Goal: Check status: Check status

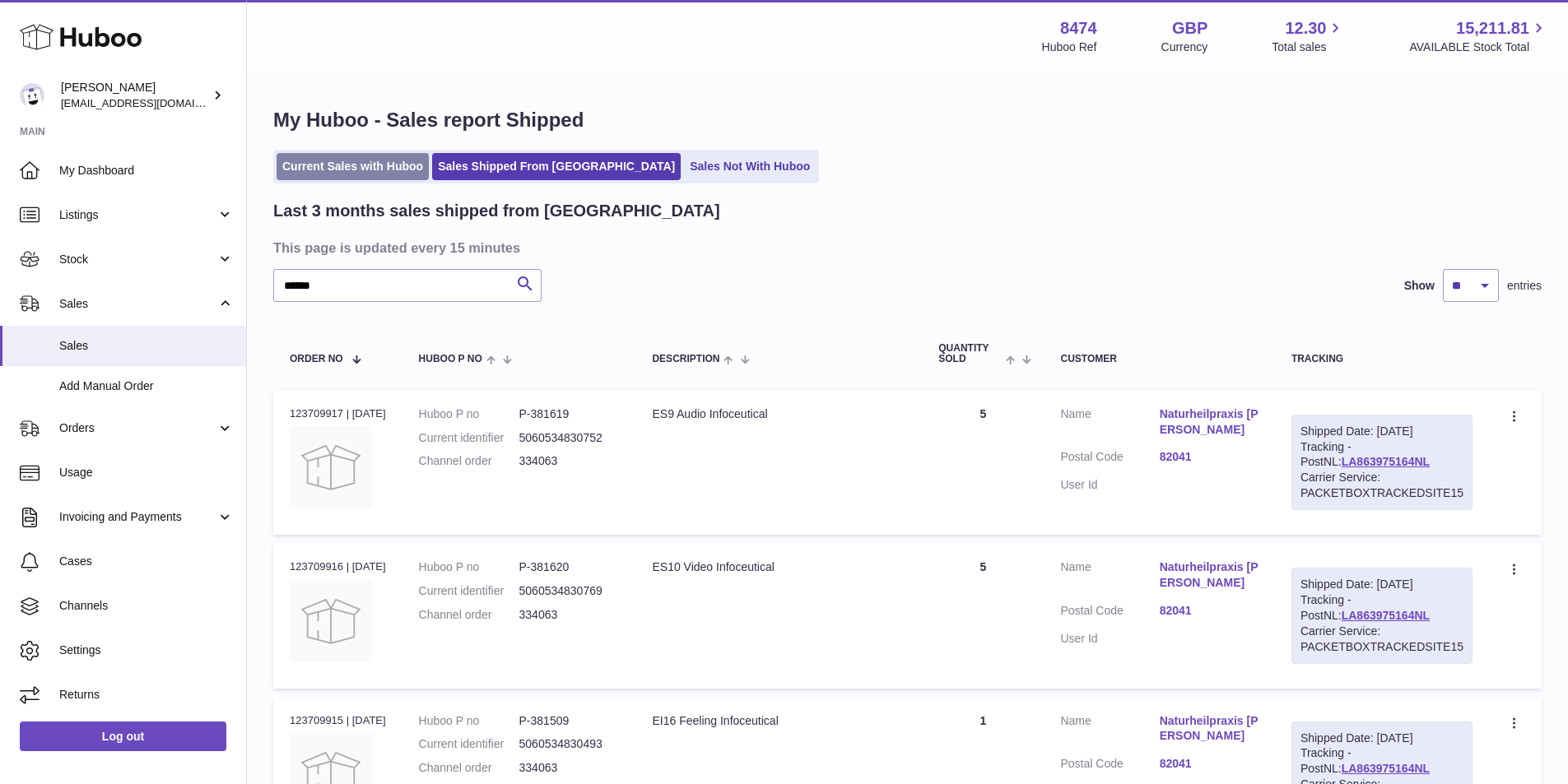
click at [310, 161] on link "Current Sales with Huboo" at bounding box center [353, 167] width 152 height 27
